Goal: Task Accomplishment & Management: Manage account settings

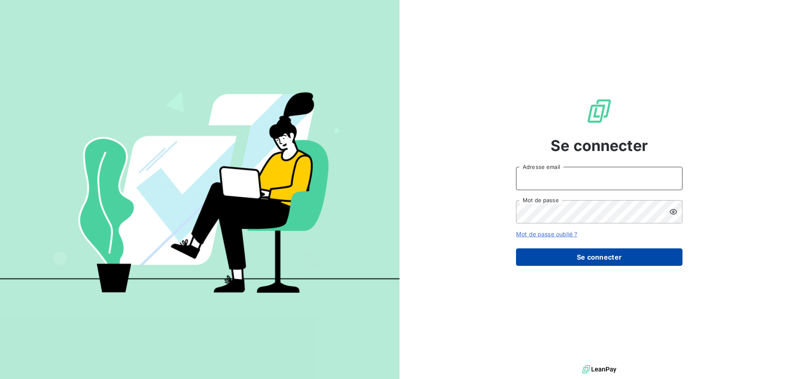
type input "[EMAIL_ADDRESS][DOMAIN_NAME]"
click at [581, 257] on button "Se connecter" at bounding box center [599, 256] width 166 height 17
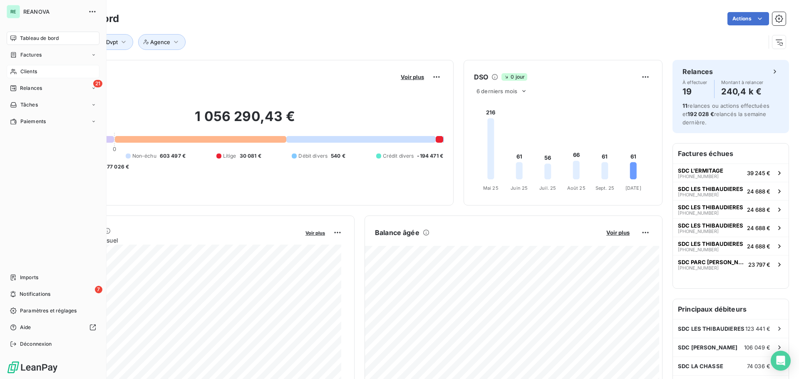
click at [33, 70] on span "Clients" at bounding box center [28, 71] width 17 height 7
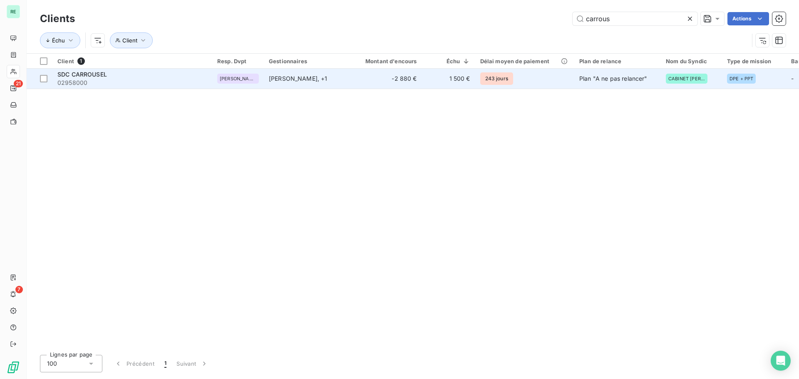
type input "carrous"
click at [114, 80] on span "02958000" at bounding box center [132, 83] width 150 height 8
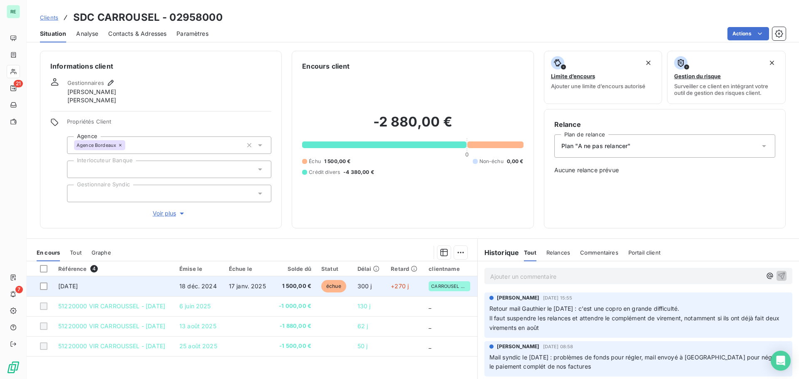
click at [78, 287] on span "[DATE]" at bounding box center [68, 286] width 20 height 7
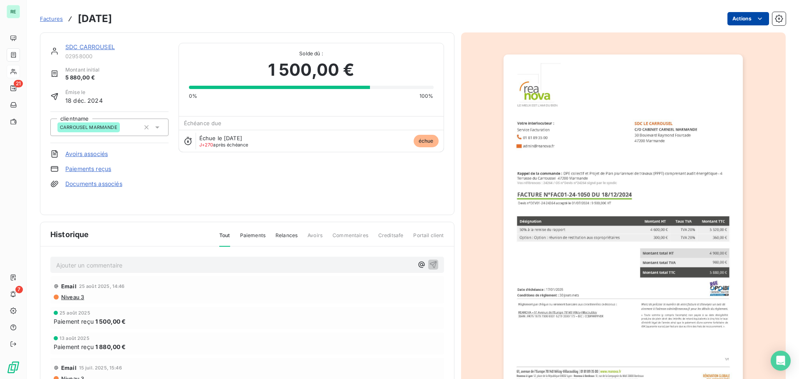
click at [749, 15] on html "RE 21 7 Factures [DATE] Actions SDC CARROUSEL 02958000 Montant initial 5 880,00…" at bounding box center [399, 189] width 799 height 379
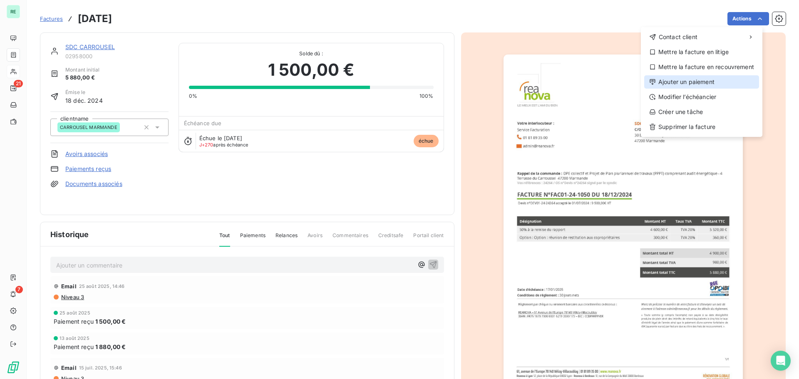
click at [682, 83] on div "Ajouter un paiement" at bounding box center [701, 81] width 115 height 13
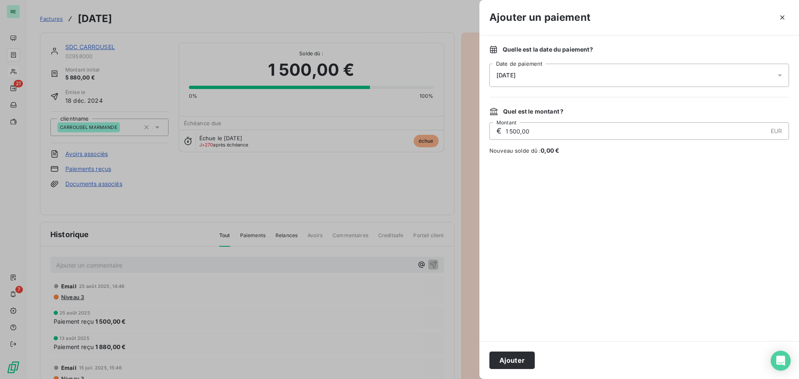
click at [520, 80] on div "[DATE]" at bounding box center [639, 75] width 300 height 23
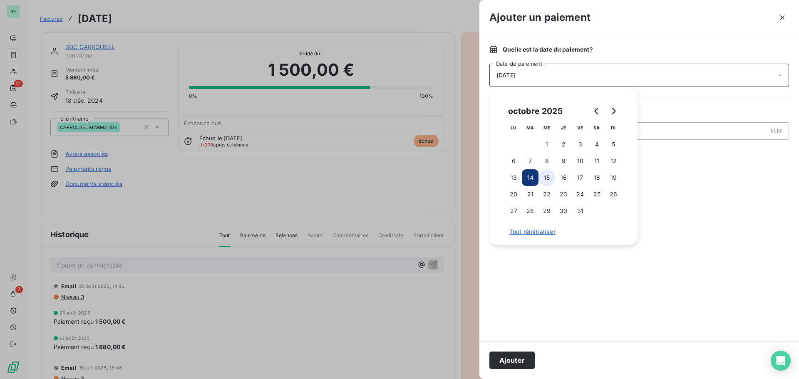
click at [548, 173] on button "15" at bounding box center [547, 177] width 17 height 17
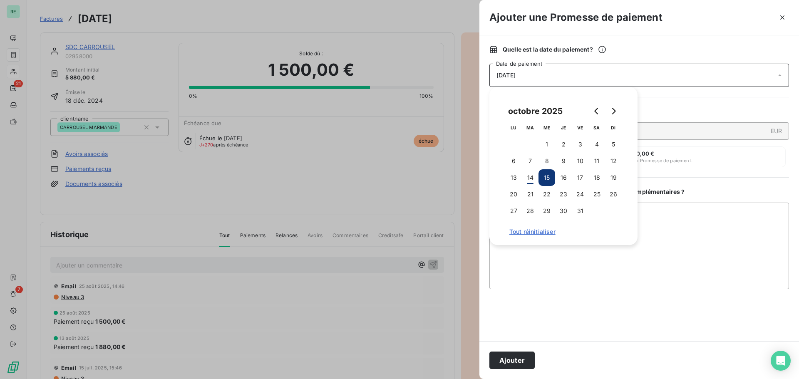
click at [763, 175] on div "Quelle est la date du paiement ? [DATE] Date de paiement Quel est le montant ? …" at bounding box center [639, 188] width 320 height 306
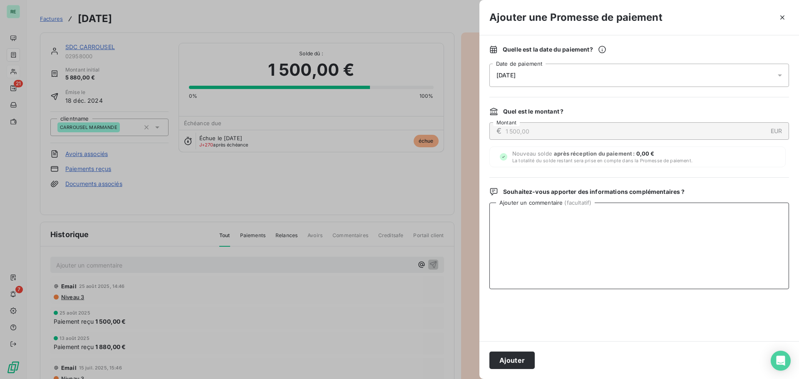
click at [535, 215] on textarea "Ajouter un commentaire ( facultatif )" at bounding box center [639, 246] width 300 height 87
type textarea "Avis de virement du [DATE]"
click at [510, 361] on button "Ajouter" at bounding box center [511, 360] width 45 height 17
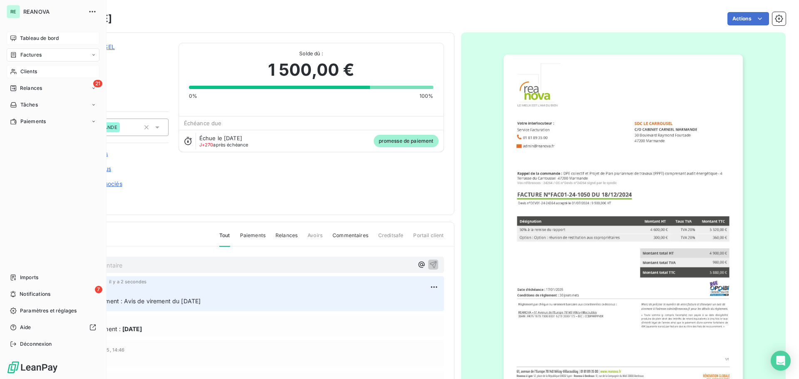
click at [27, 32] on div "Tableau de bord" at bounding box center [53, 38] width 93 height 13
